Goal: Task Accomplishment & Management: Manage account settings

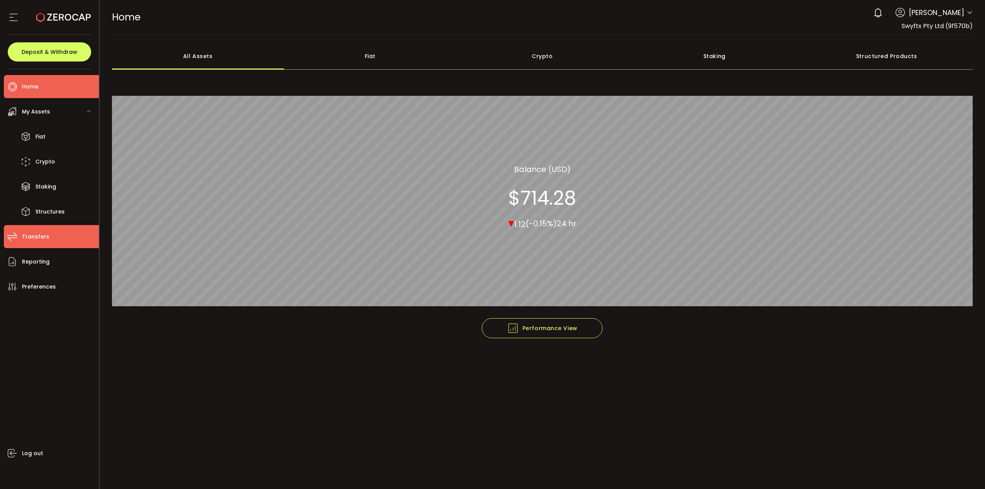
click at [54, 241] on li "Transfers" at bounding box center [51, 236] width 95 height 23
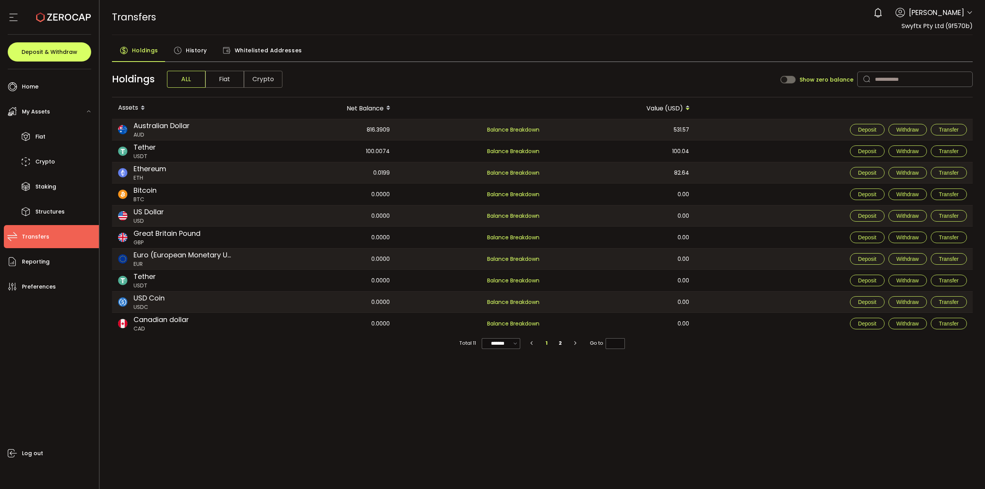
click at [281, 45] on span "Whitelisted Addresses" at bounding box center [268, 50] width 67 height 15
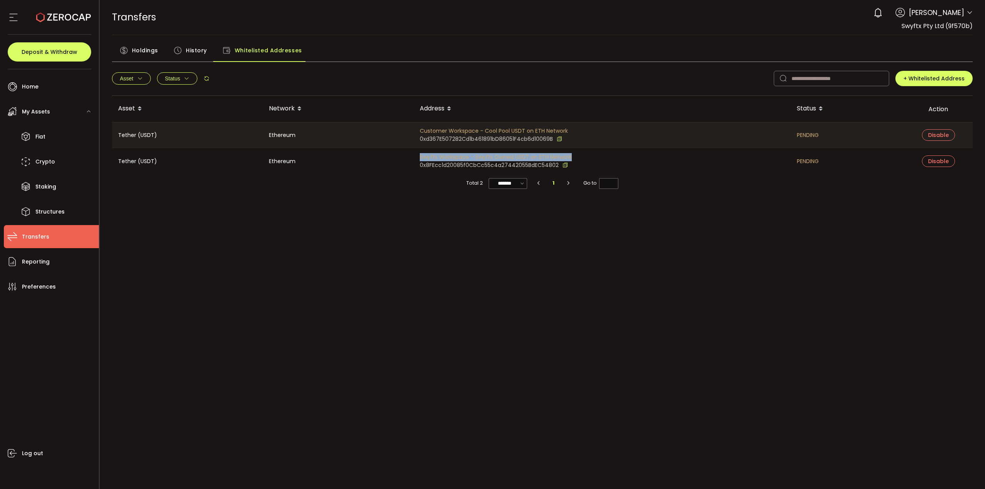
drag, startPoint x: 570, startPoint y: 156, endPoint x: 420, endPoint y: 157, distance: 150.4
click at [420, 157] on div "Swyftx Workspace - Swyftx Owned USDT on ETH Network 0x8FEcc1d20085f0CbCc55c4a27…" at bounding box center [602, 161] width 377 height 26
copy span "Swyftx Workspace - Swyftx Owned USDT on ETH Network"
drag, startPoint x: 565, startPoint y: 129, endPoint x: 458, endPoint y: 127, distance: 106.6
click at [458, 127] on span "Customer Workspace - Cool Pool USDT on ETH Network" at bounding box center [494, 131] width 148 height 8
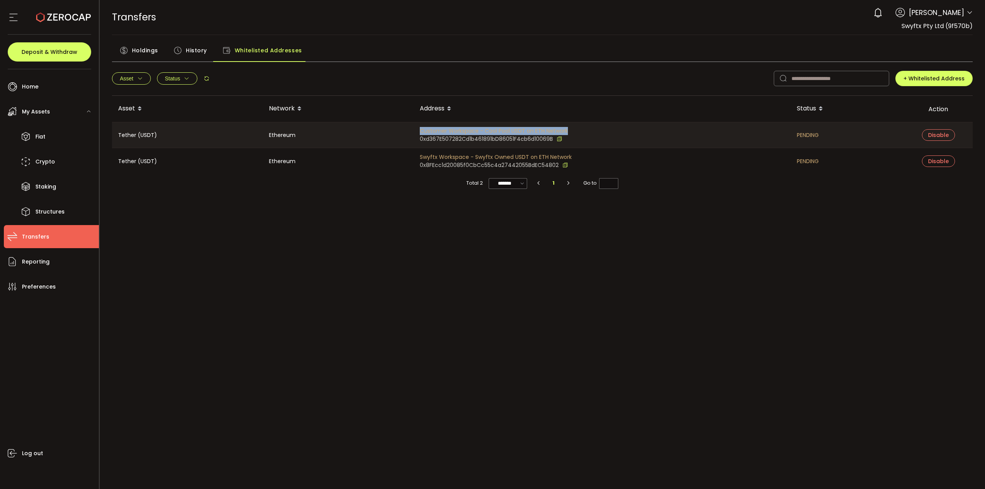
drag, startPoint x: 577, startPoint y: 130, endPoint x: 419, endPoint y: 130, distance: 158.9
click at [419, 130] on div "Customer Workspace - Cool Pool USDT on ETH Network 0xd367E507282Cd1b461891bD860…" at bounding box center [602, 134] width 377 height 25
copy span "Customer Workspace - Cool Pool USDT on ETH Network"
click at [533, 321] on div "PDF is being processed and will download to your computer TRANSFERS Buy Power $…" at bounding box center [542, 244] width 885 height 489
click at [42, 85] on li "Home" at bounding box center [51, 86] width 95 height 23
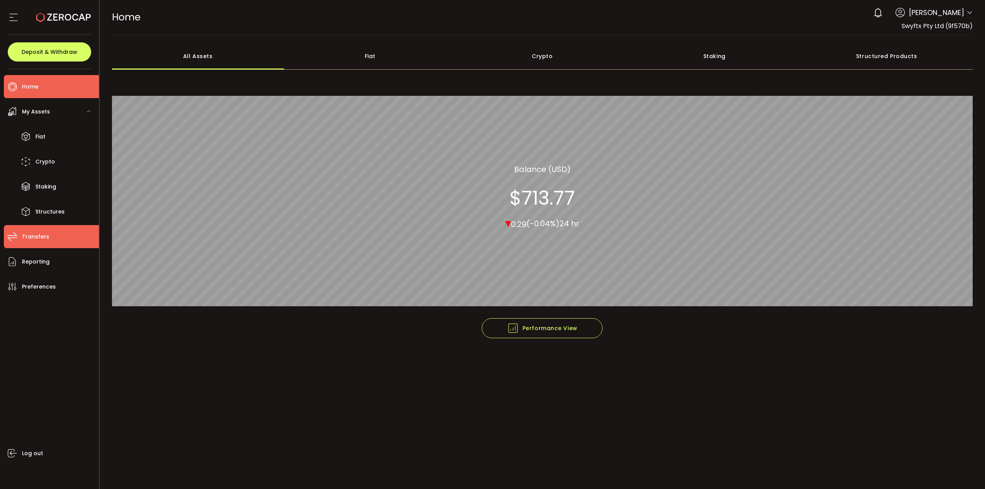
click at [52, 238] on li "Transfers" at bounding box center [51, 236] width 95 height 23
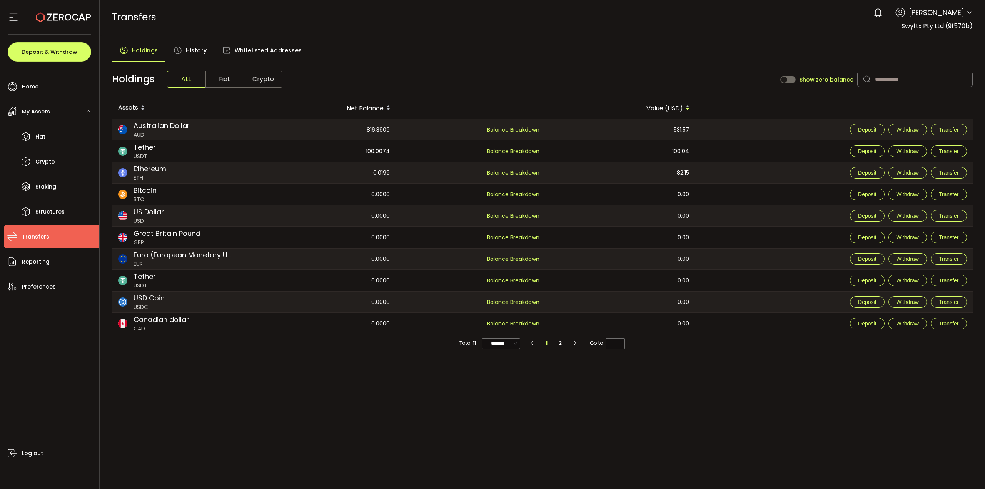
click at [255, 43] on span "Whitelisted Addresses" at bounding box center [268, 50] width 67 height 15
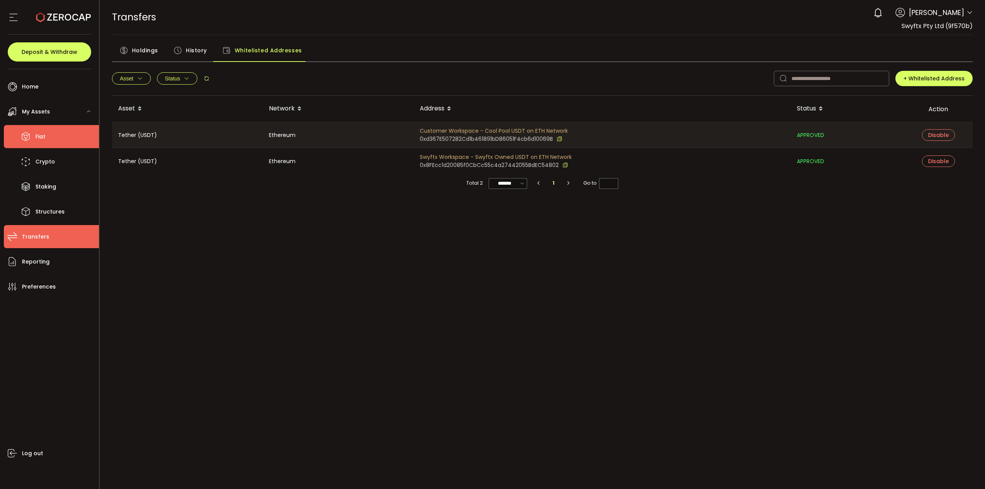
click at [52, 134] on li "Fiat" at bounding box center [51, 136] width 95 height 23
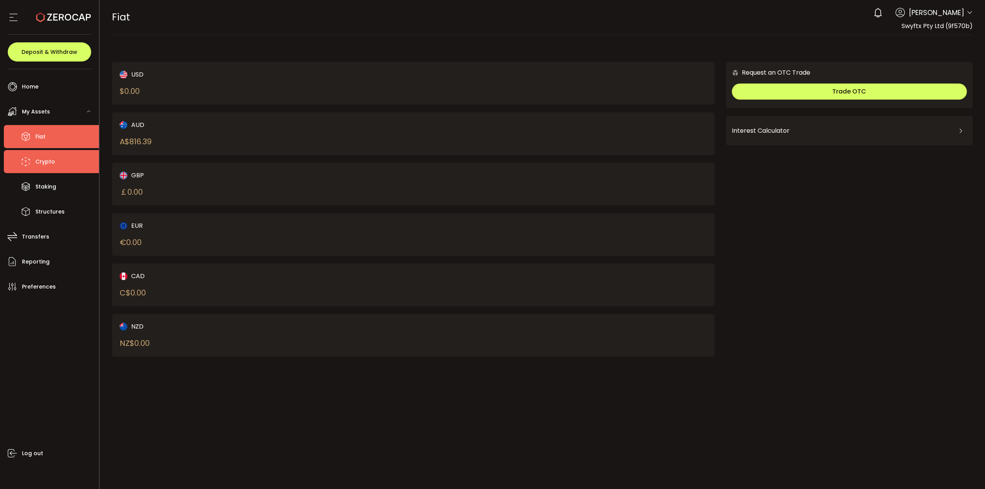
click at [60, 165] on li "Crypto" at bounding box center [51, 161] width 95 height 23
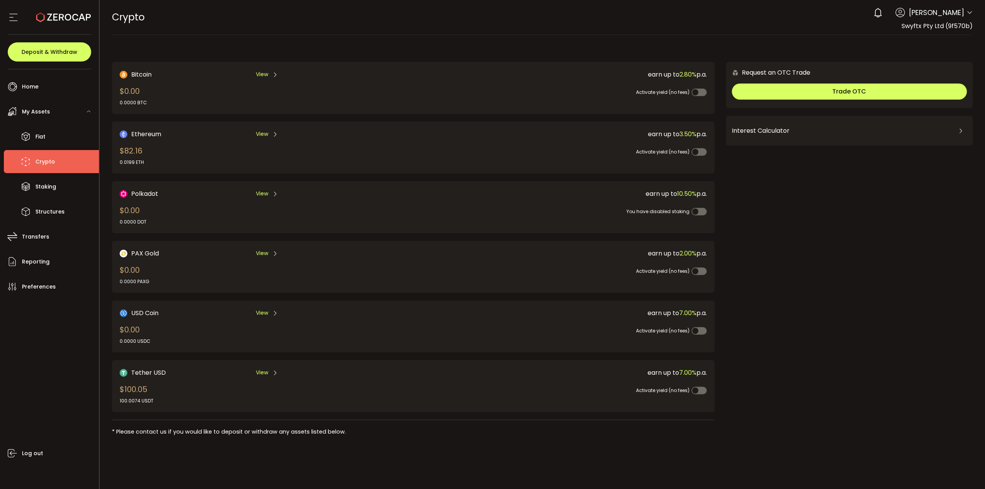
click at [419, 392] on div "Activate yield (no fees)" at bounding box center [550, 385] width 311 height 17
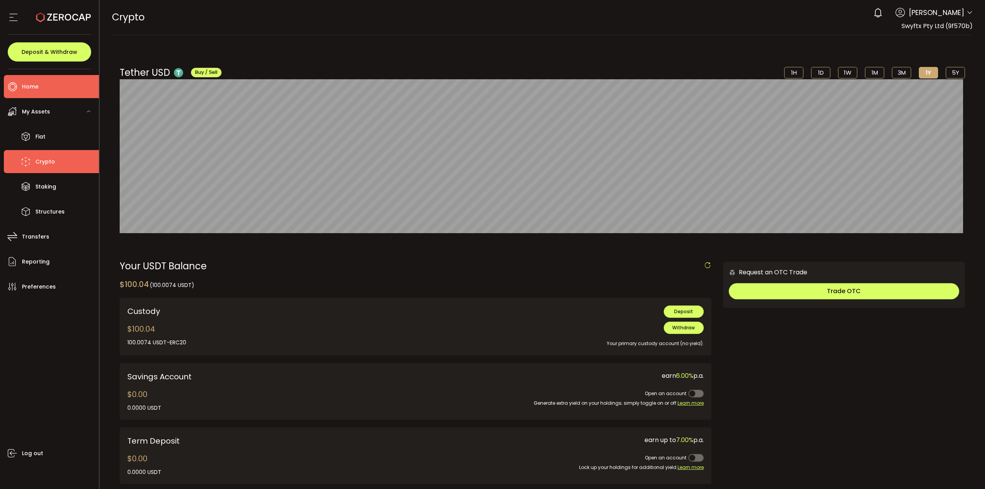
click at [50, 89] on li "Home" at bounding box center [51, 86] width 95 height 23
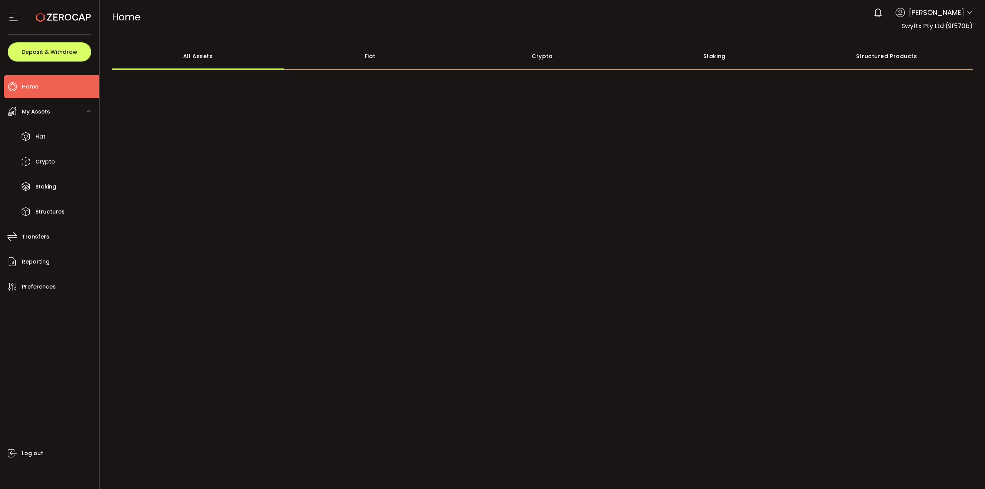
click at [544, 58] on div "Crypto" at bounding box center [542, 56] width 172 height 27
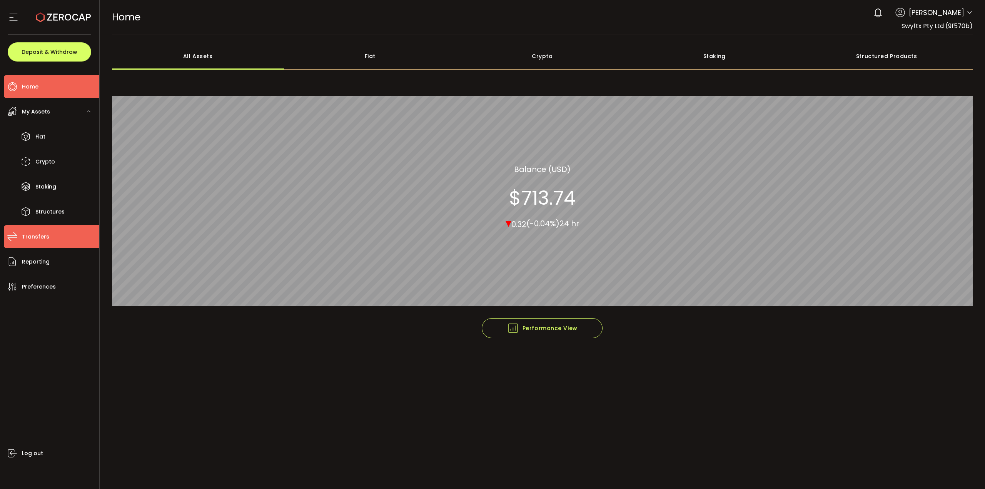
click at [43, 237] on span "Transfers" at bounding box center [35, 236] width 27 height 11
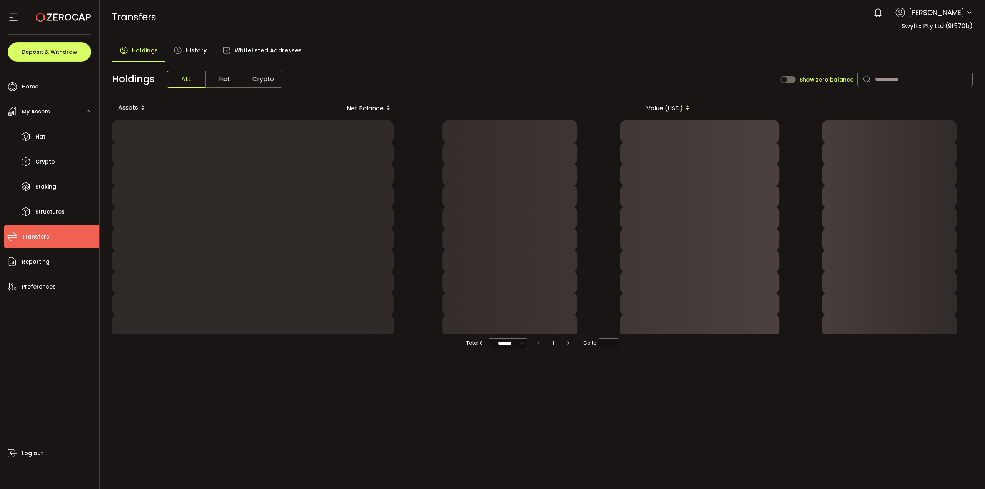
click at [270, 79] on span "Crypto" at bounding box center [263, 79] width 38 height 17
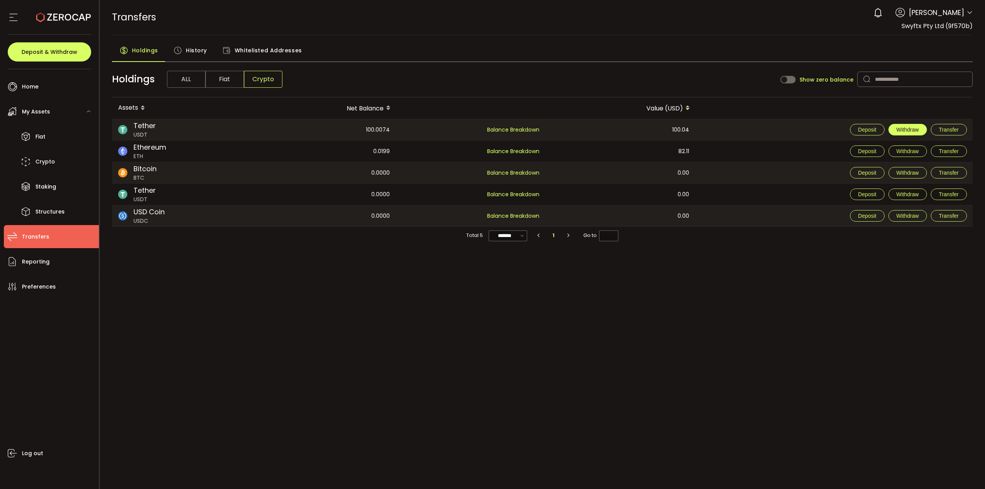
click at [909, 128] on span "Withdraw" at bounding box center [907, 130] width 22 height 6
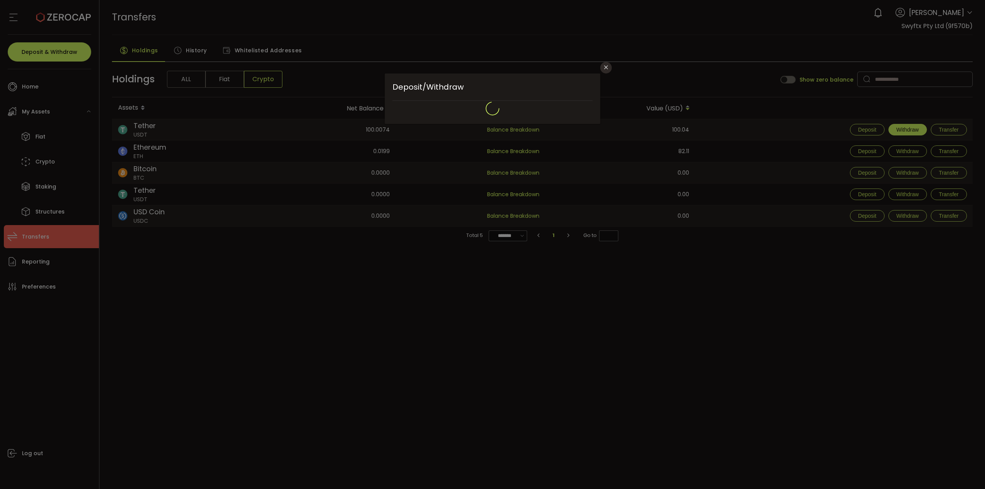
type input "**********"
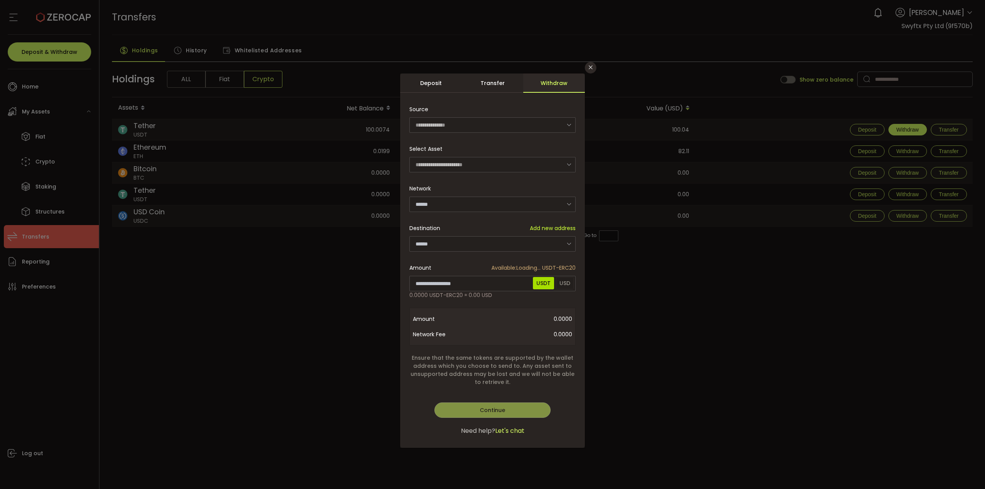
type input "********"
click at [443, 243] on input "dialog" at bounding box center [492, 243] width 166 height 15
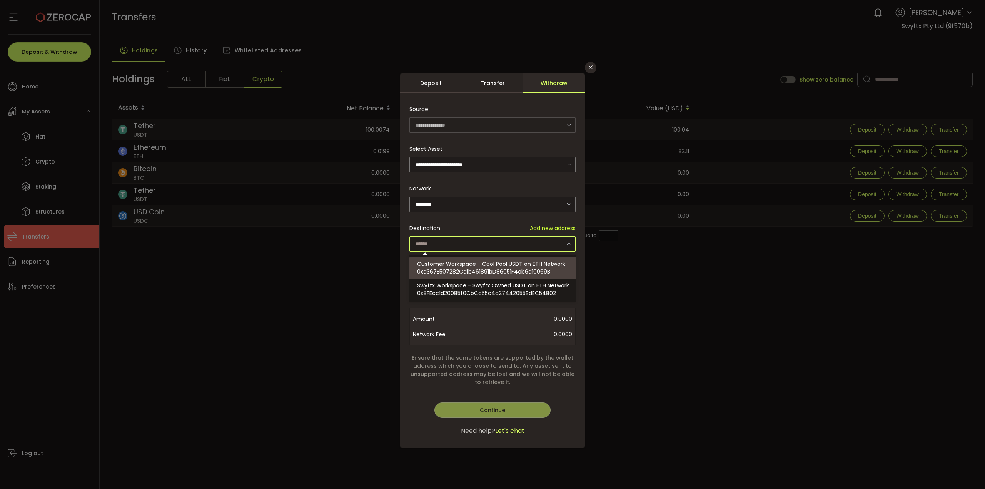
click at [527, 267] on span "Customer Workspace - Cool Pool USDT on ETH Network" at bounding box center [491, 264] width 148 height 8
type input "**********"
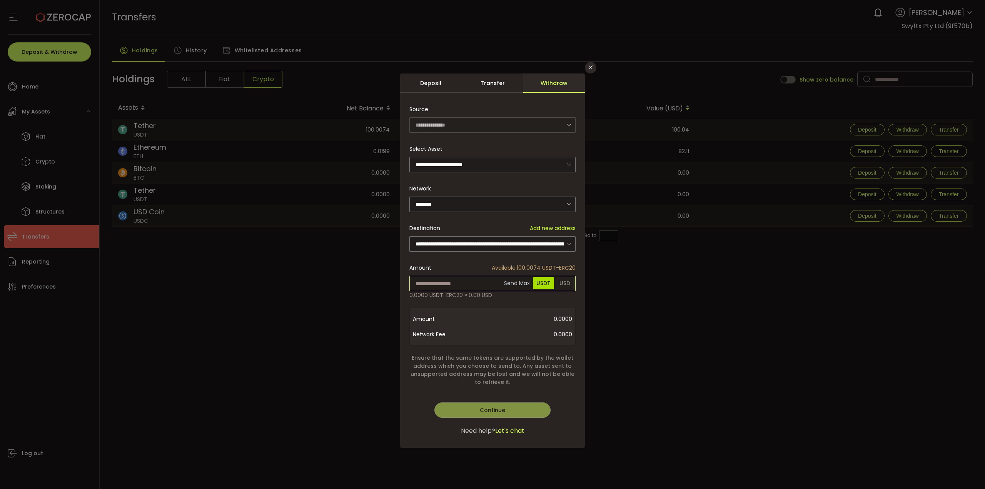
click at [455, 284] on input "dialog" at bounding box center [492, 283] width 166 height 15
type input "**"
click at [505, 410] on div "**********" at bounding box center [492, 260] width 185 height 374
click at [491, 407] on span "Continue" at bounding box center [492, 410] width 25 height 8
click at [497, 409] on span "Verify" at bounding box center [492, 410] width 16 height 8
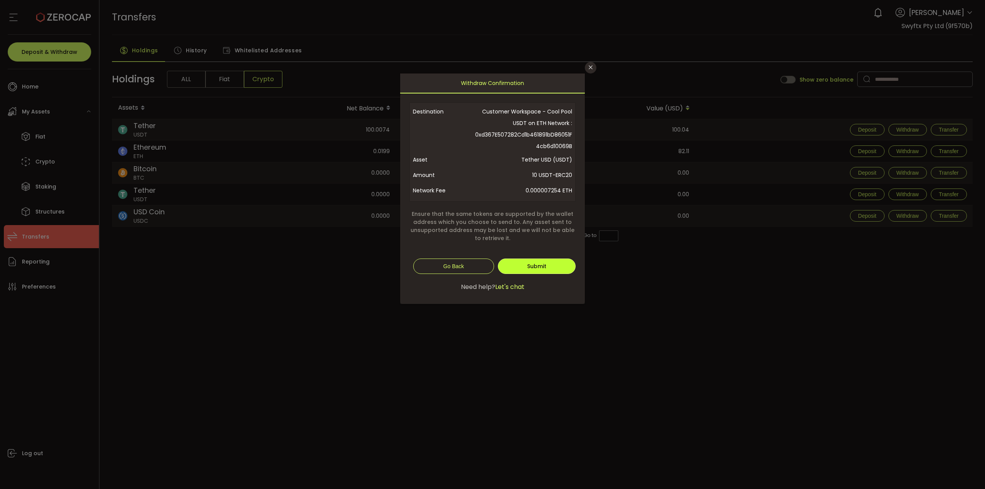
click at [547, 267] on button "Submit" at bounding box center [537, 265] width 78 height 15
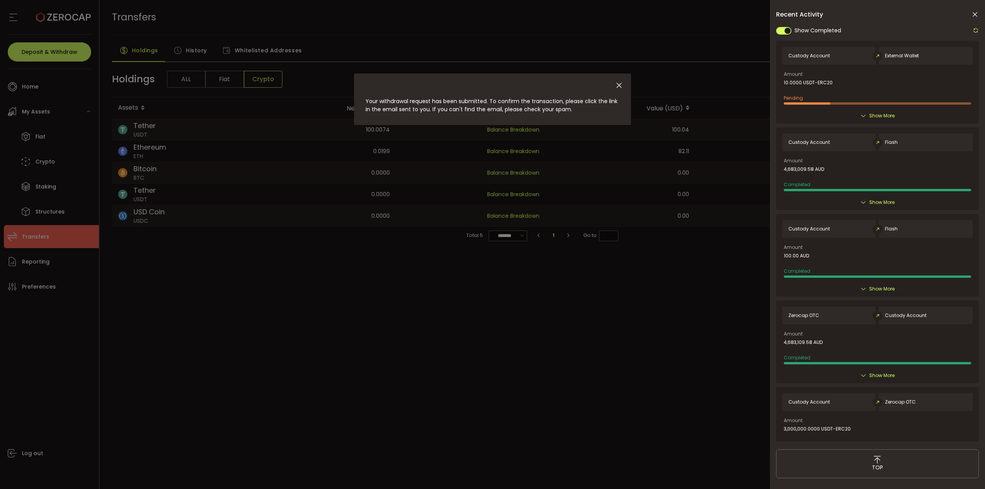
click at [624, 81] on div "dialog" at bounding box center [492, 83] width 277 height 20
click at [619, 82] on icon "Close" at bounding box center [619, 85] width 8 height 8
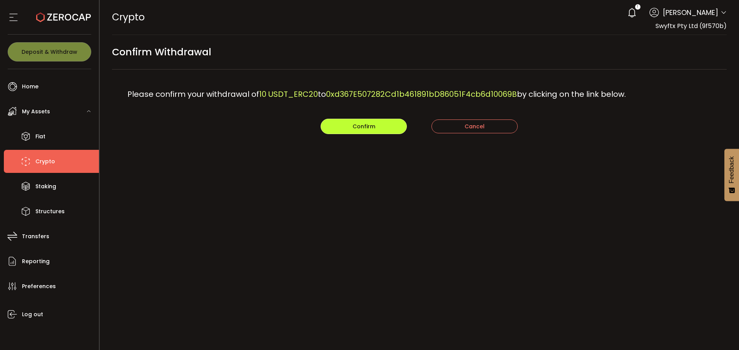
click at [374, 128] on span "Confirm" at bounding box center [363, 127] width 23 height 8
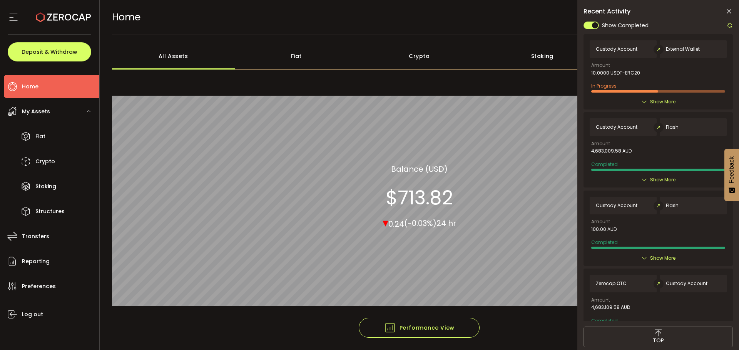
click at [44, 87] on li "Home" at bounding box center [51, 86] width 95 height 23
click at [656, 103] on span "Show More" at bounding box center [662, 102] width 25 height 8
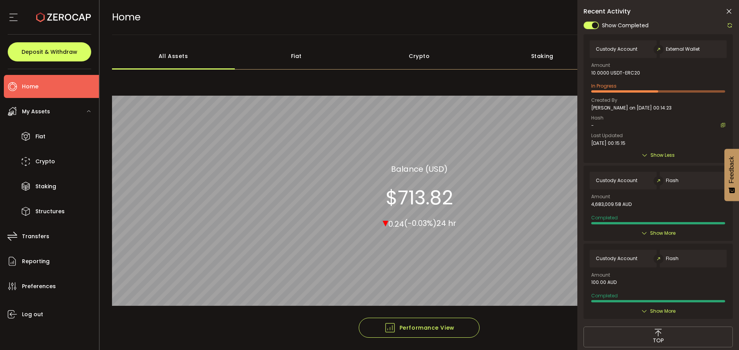
click at [657, 154] on span "Show Less" at bounding box center [662, 156] width 24 height 8
